Goal: Check status

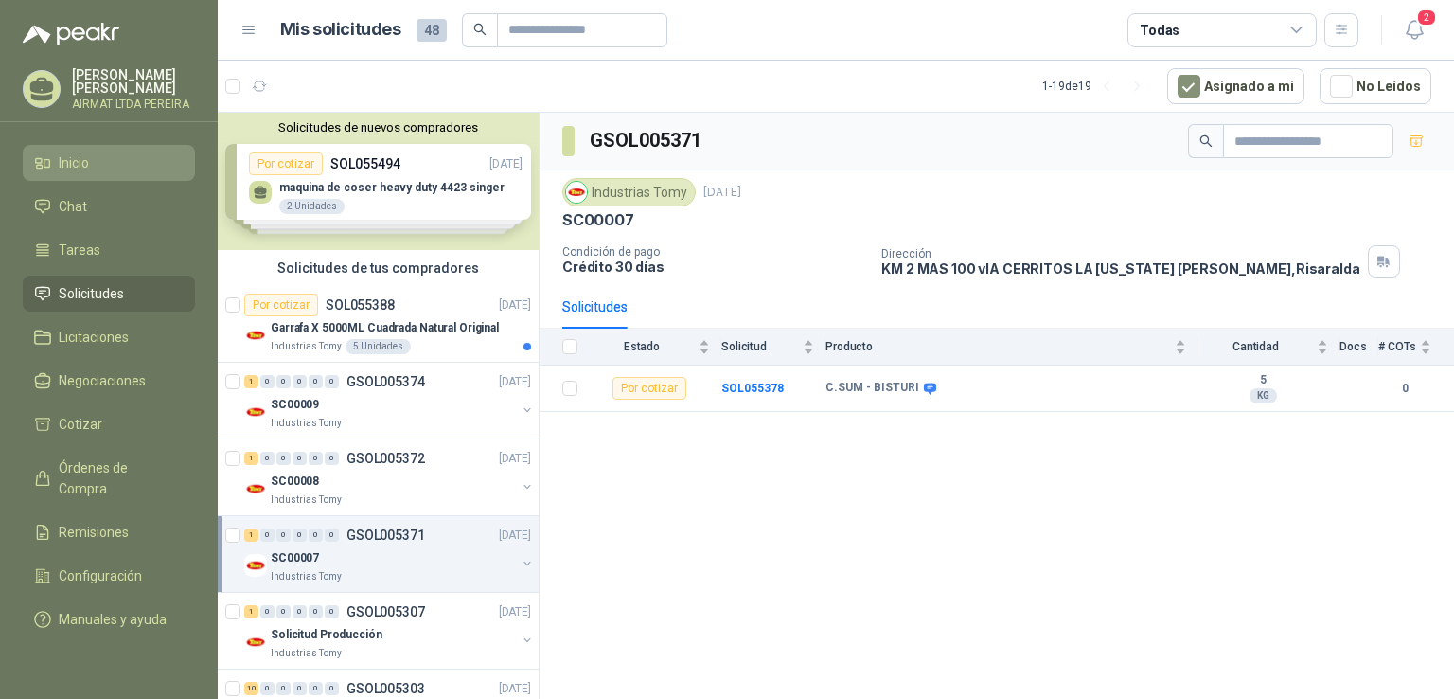
click at [80, 171] on span "Inicio" at bounding box center [74, 162] width 30 height 21
click at [141, 304] on li "Solicitudes" at bounding box center [109, 293] width 150 height 21
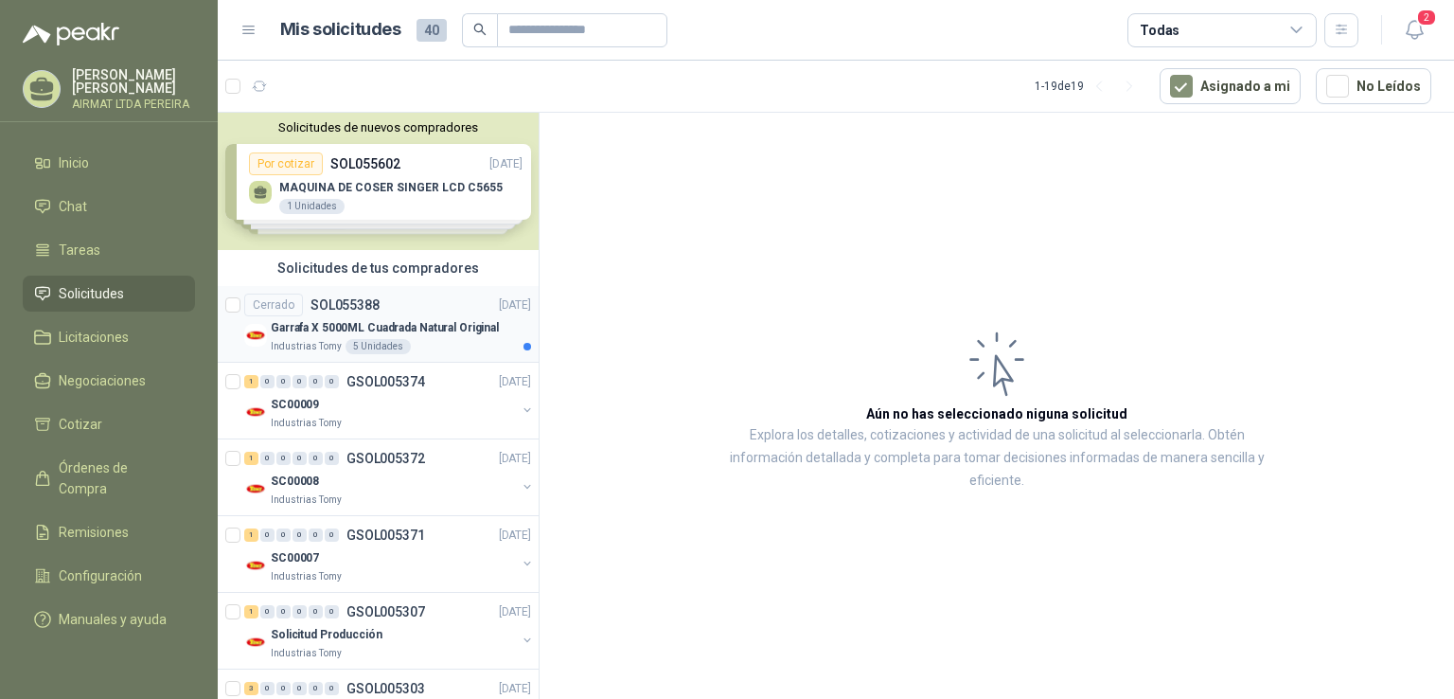
click at [401, 301] on div "Cerrado SOL055388 [DATE]" at bounding box center [387, 304] width 287 height 23
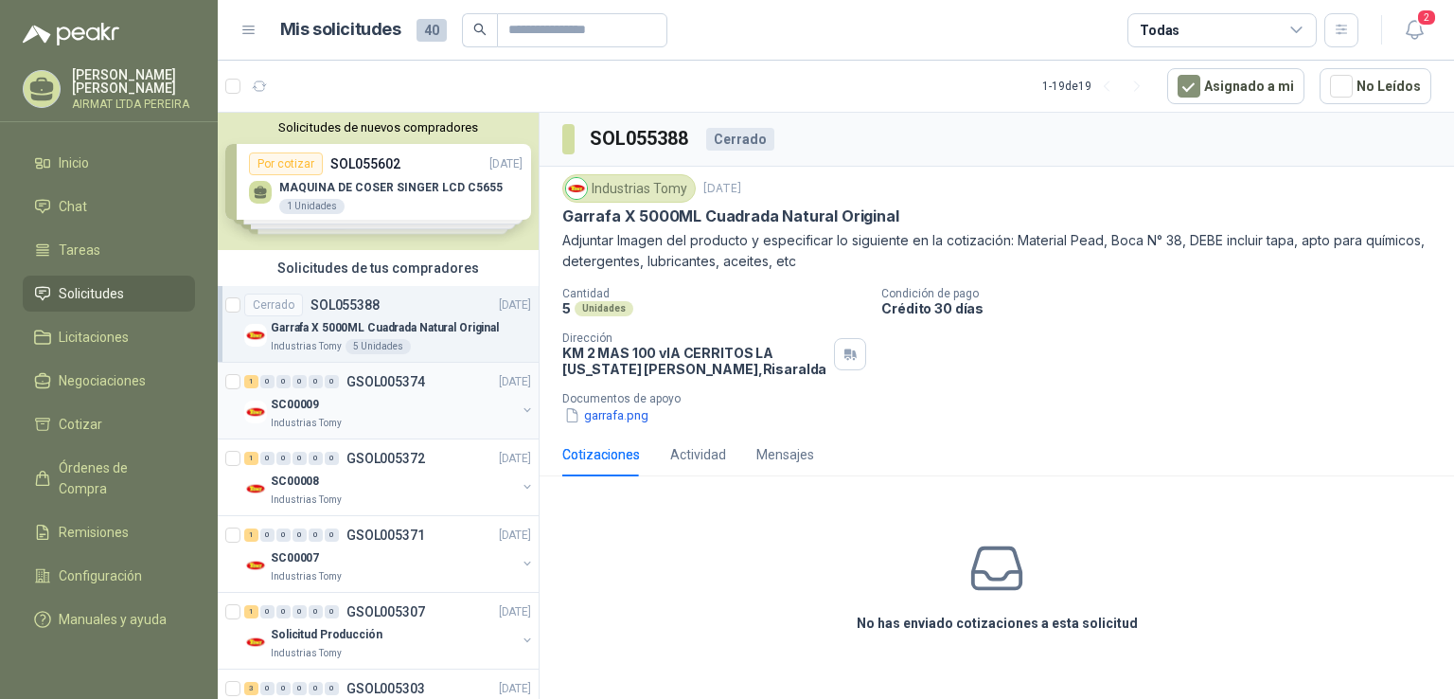
click at [439, 423] on div "Industrias Tomy" at bounding box center [393, 423] width 245 height 15
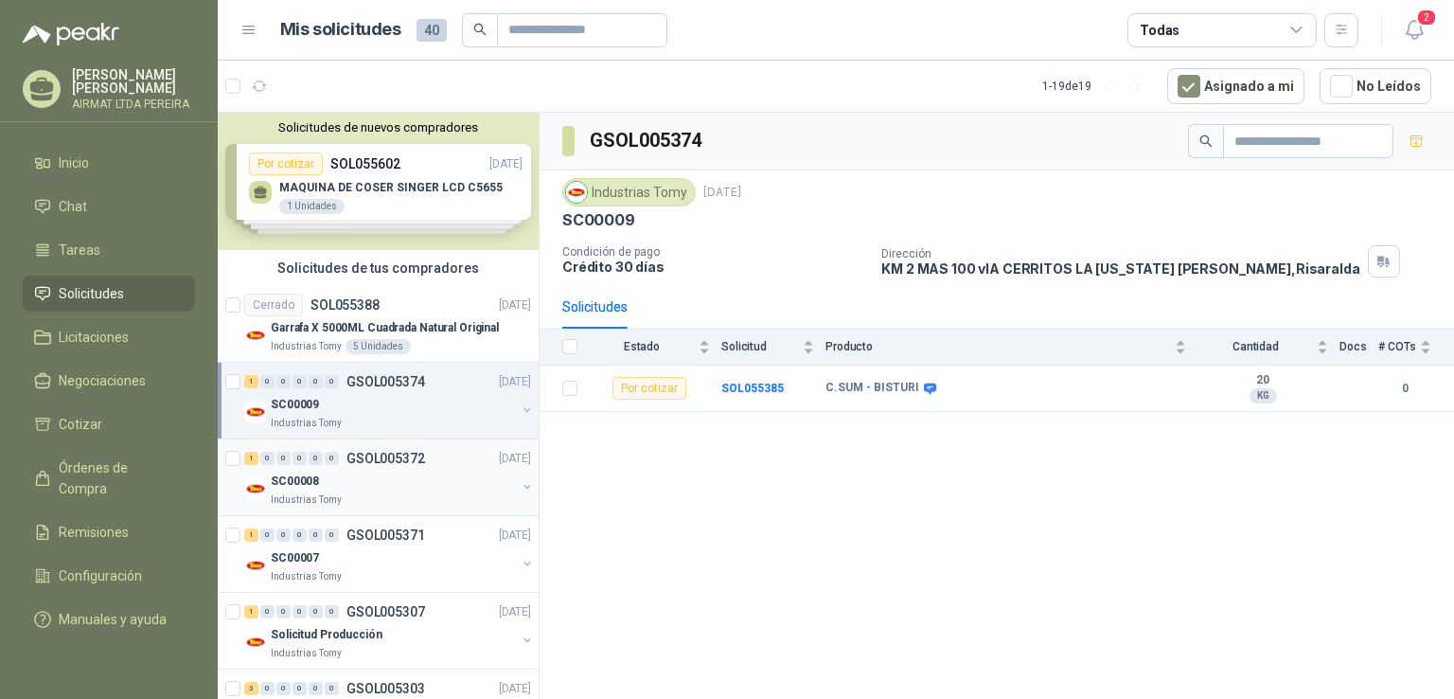
click at [438, 470] on div "SC00008" at bounding box center [393, 481] width 245 height 23
